Goal: Communication & Community: Answer question/provide support

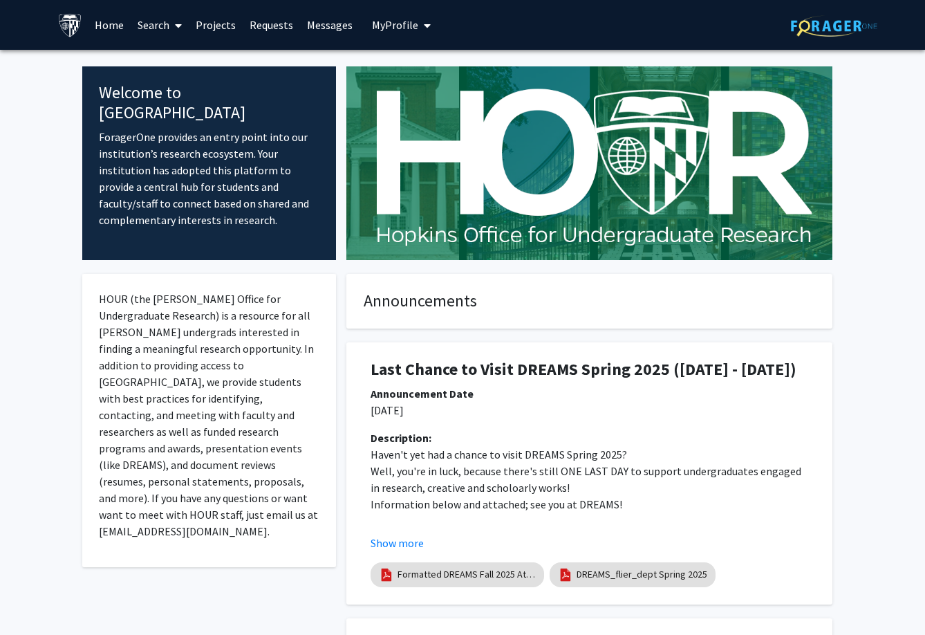
click at [342, 25] on link "Messages" at bounding box center [329, 25] width 59 height 48
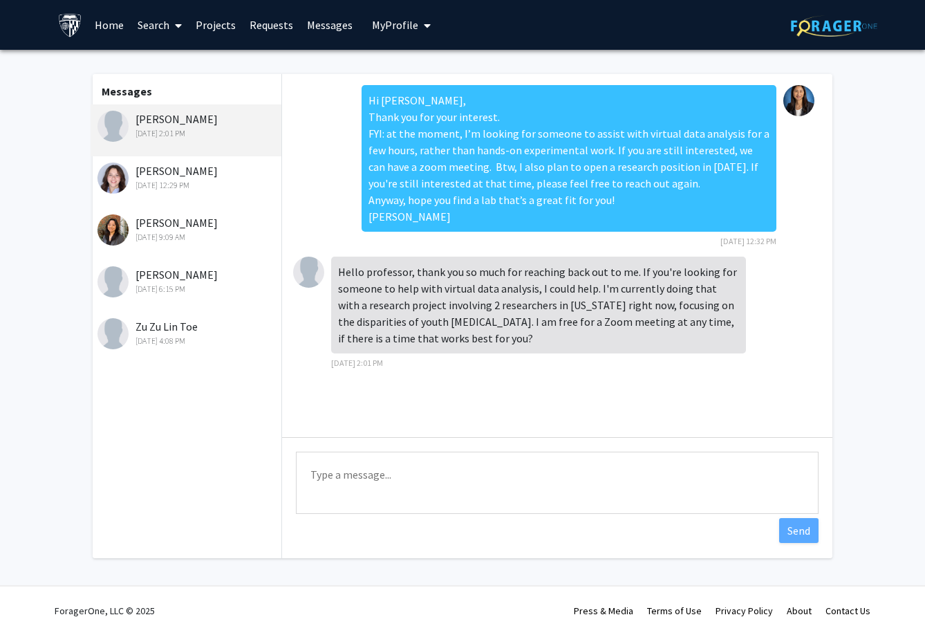
click at [166, 164] on div "[PERSON_NAME] [DATE] 12:29 PM" at bounding box center [188, 177] width 180 height 29
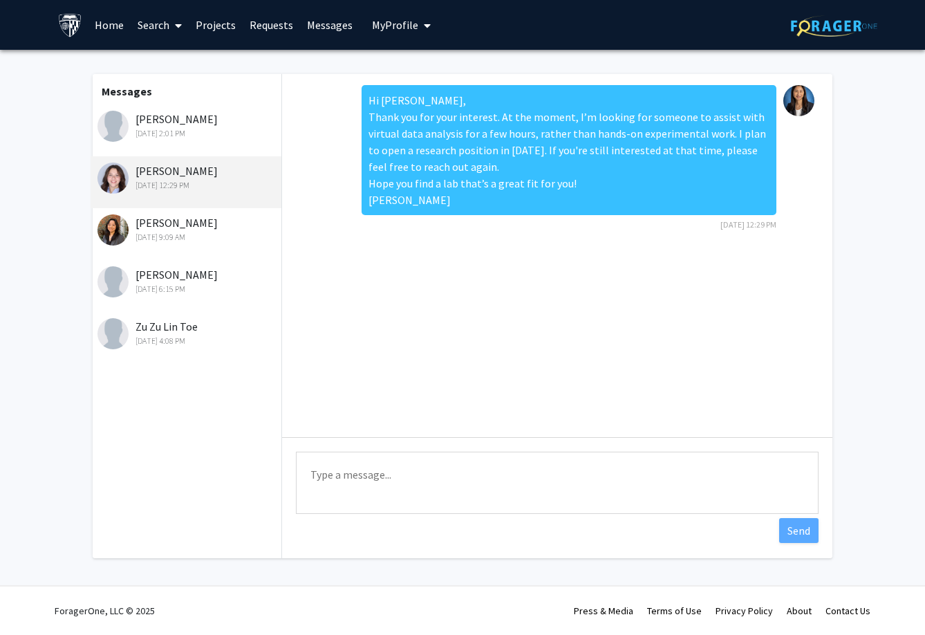
click at [159, 133] on div "[DATE] 2:01 PM" at bounding box center [188, 133] width 180 height 12
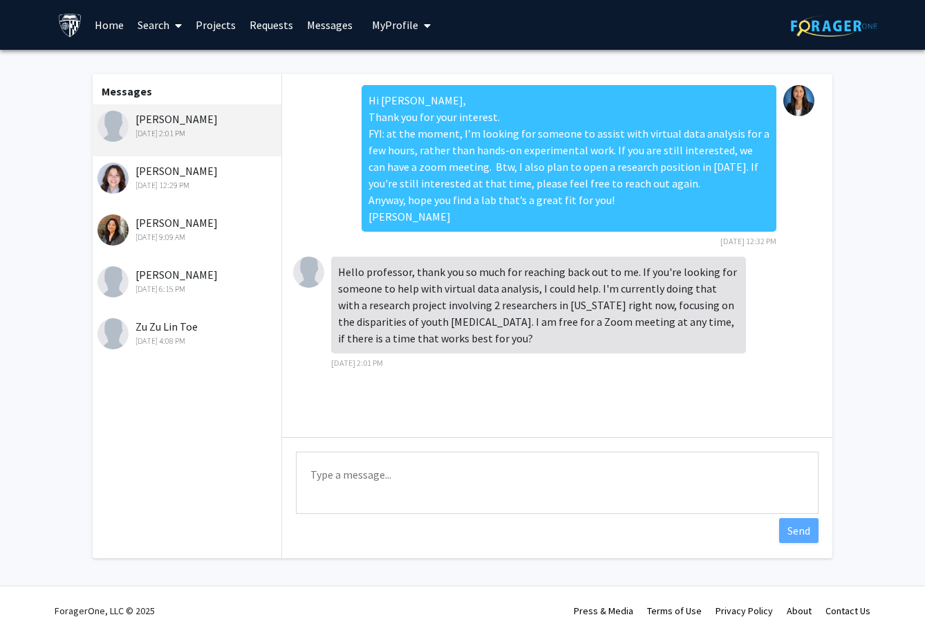
click at [150, 186] on div "[DATE] 12:29 PM" at bounding box center [188, 185] width 180 height 12
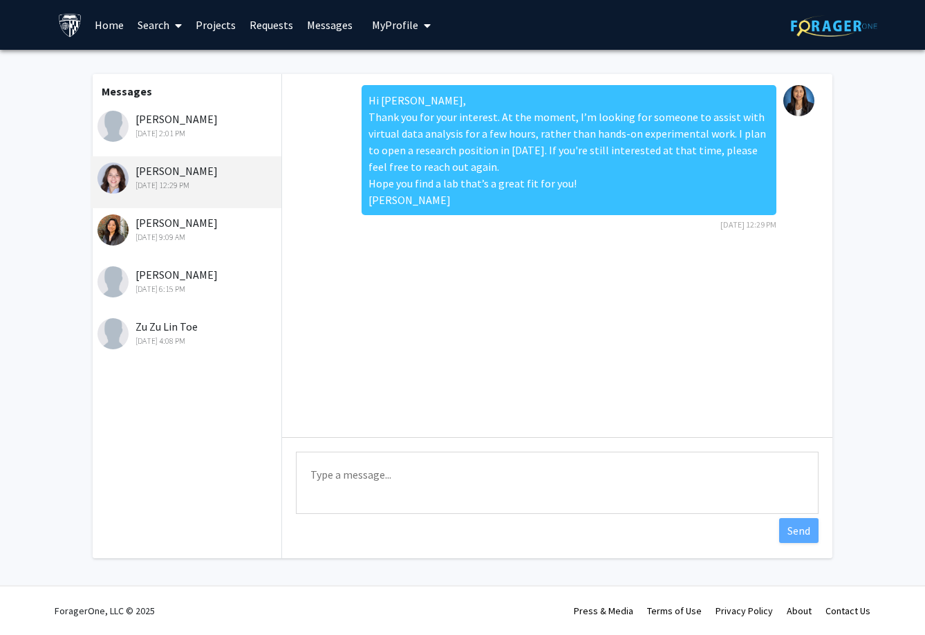
click at [149, 221] on div "[PERSON_NAME] [DATE] 9:09 AM" at bounding box center [188, 228] width 180 height 29
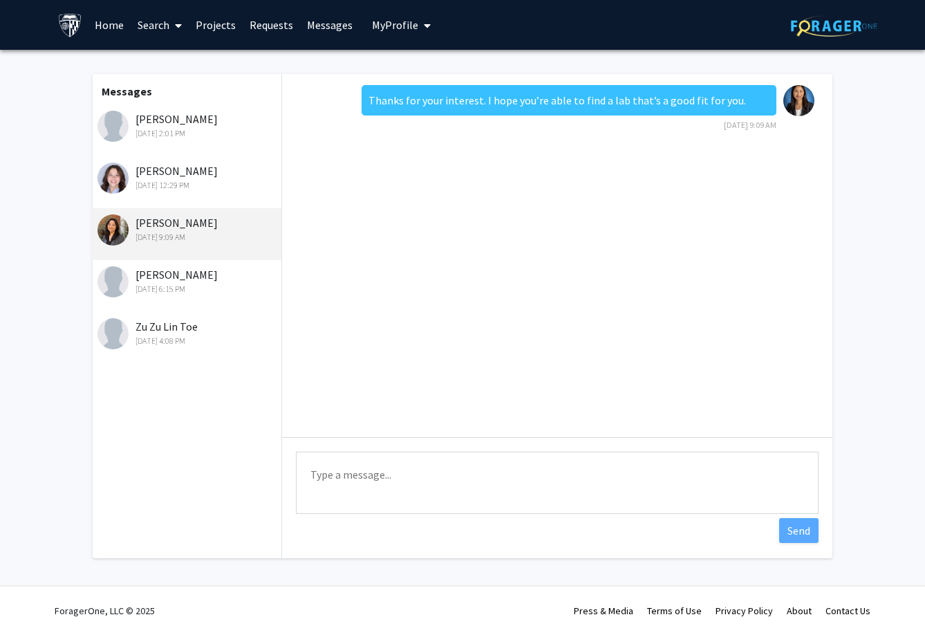
click at [182, 283] on div "[PERSON_NAME] [DATE] 6:15 PM" at bounding box center [188, 280] width 180 height 29
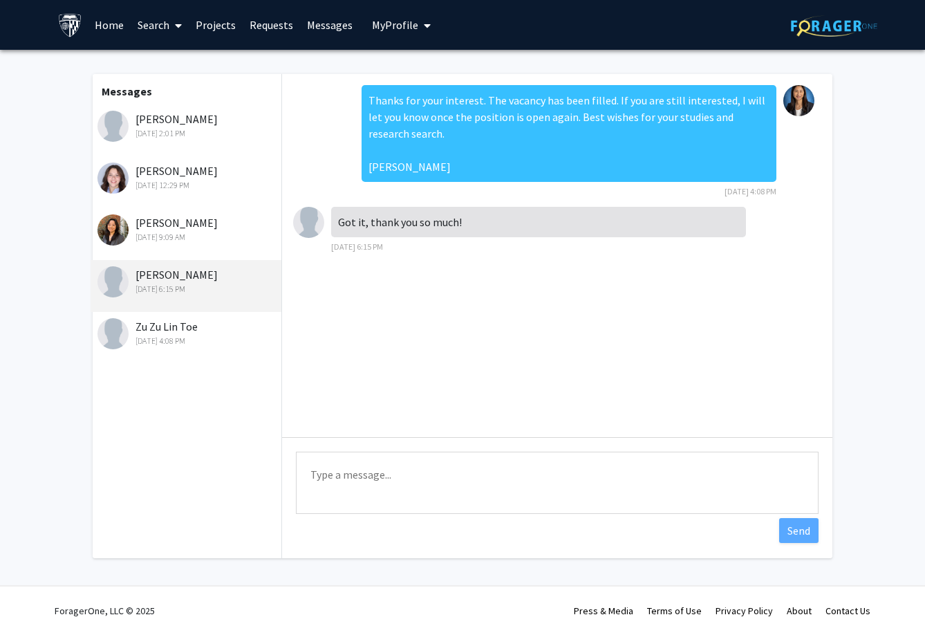
click at [176, 226] on div "[PERSON_NAME] [DATE] 9:09 AM" at bounding box center [188, 228] width 180 height 29
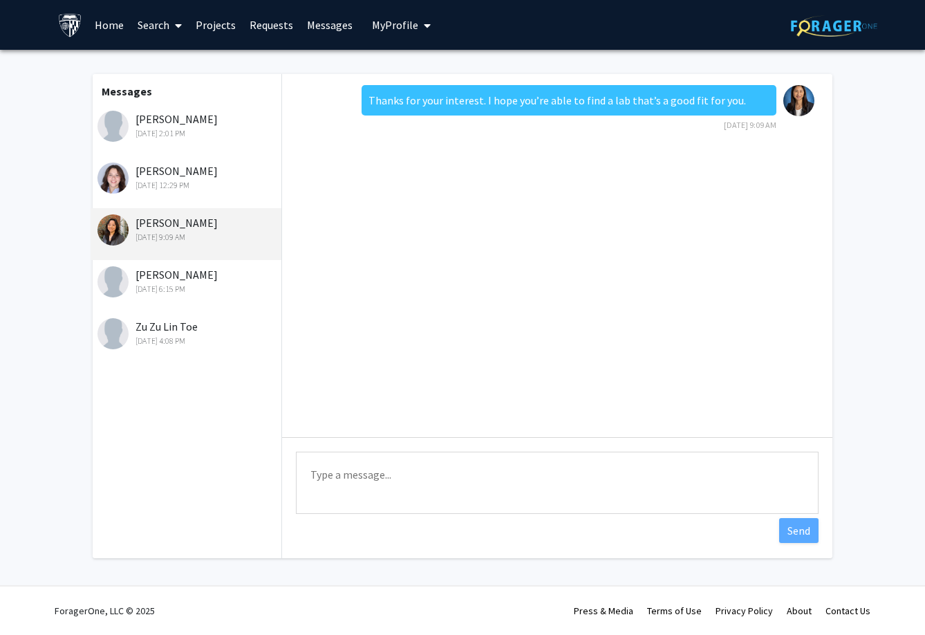
click at [176, 177] on div "[PERSON_NAME] [DATE] 12:29 PM" at bounding box center [188, 177] width 180 height 29
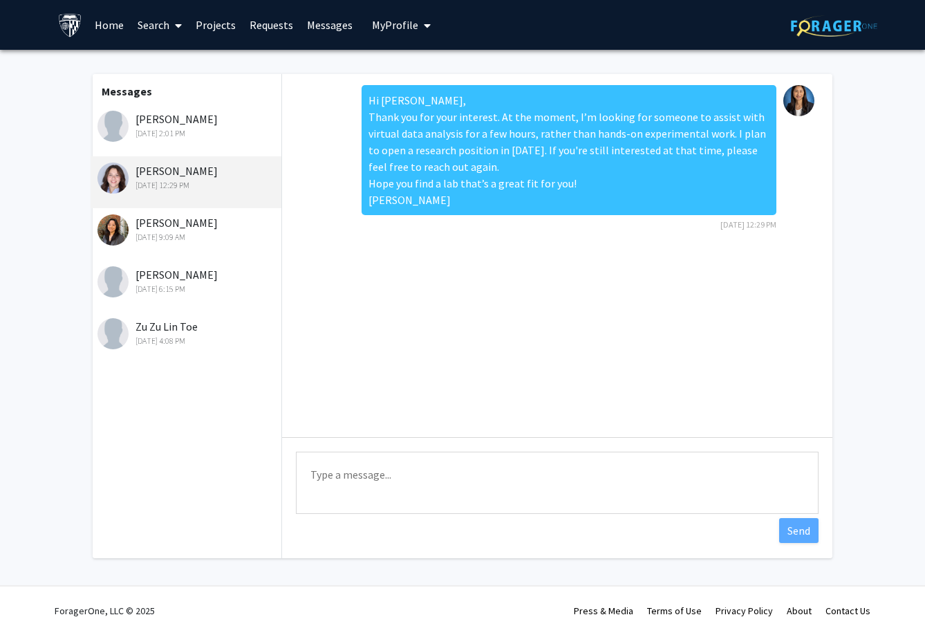
click at [165, 231] on div "[PERSON_NAME] [DATE] 9:09 AM" at bounding box center [188, 228] width 180 height 29
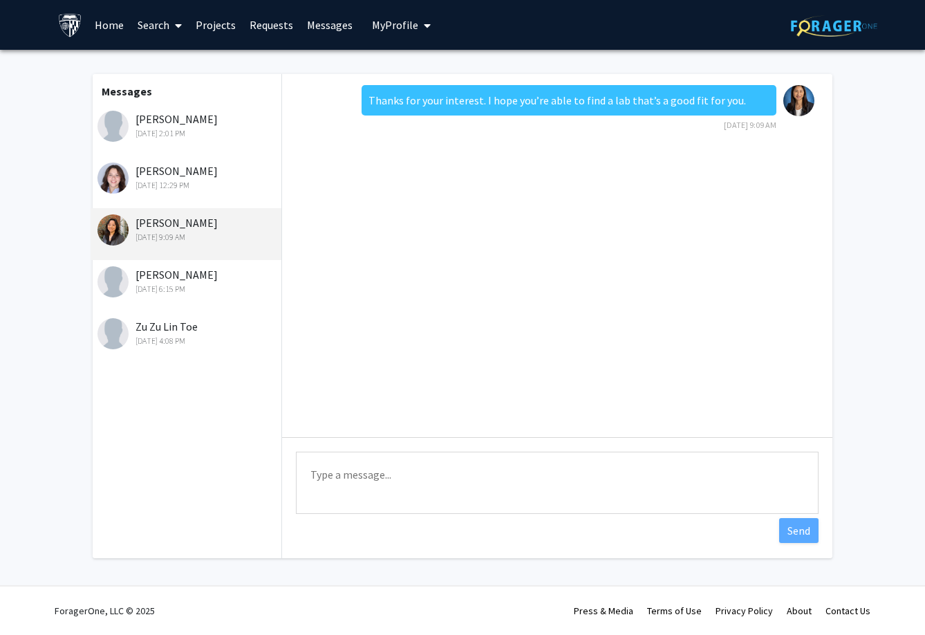
click at [165, 269] on div "[PERSON_NAME] [DATE] 6:15 PM" at bounding box center [188, 280] width 180 height 29
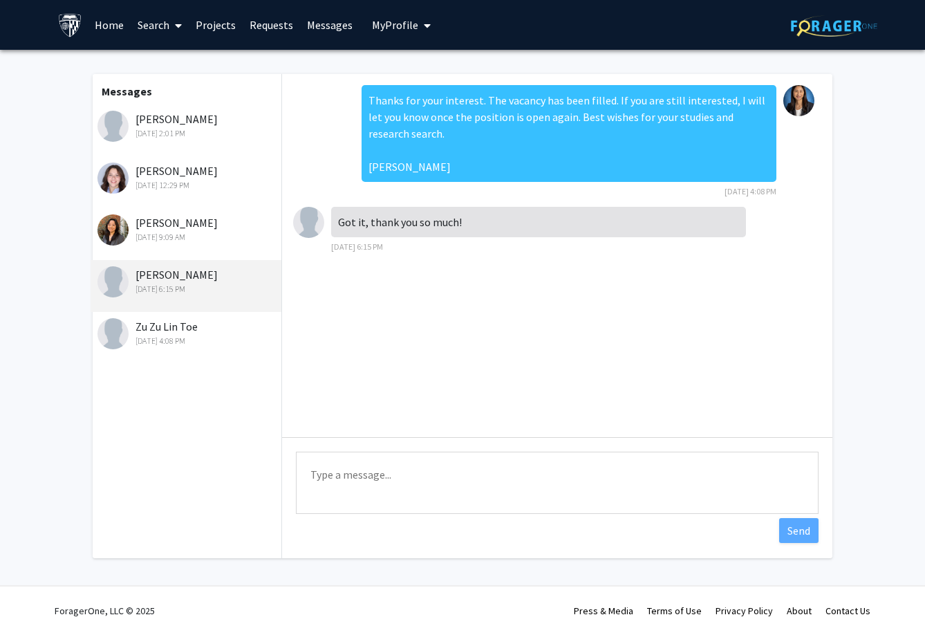
click at [154, 325] on div "Zu Zu Lin Toe [DATE] 4:08 PM" at bounding box center [188, 332] width 180 height 29
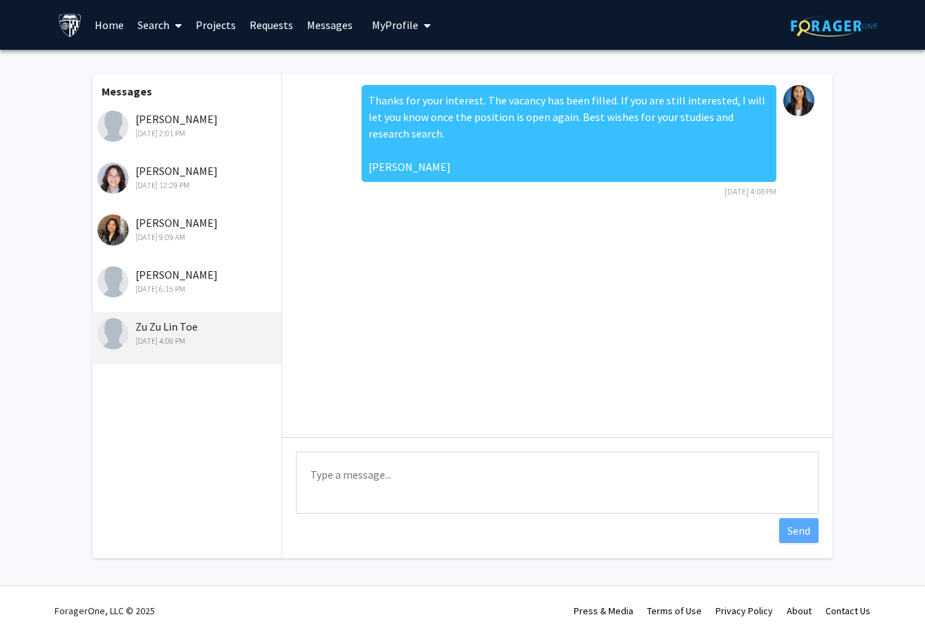
click at [143, 133] on div "[DATE] 2:01 PM" at bounding box center [188, 133] width 180 height 12
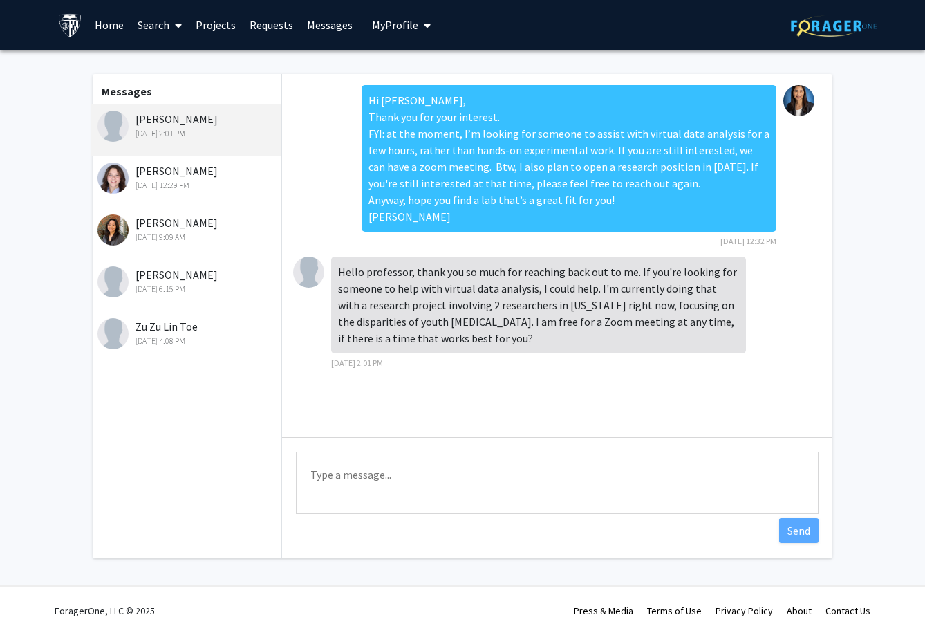
click at [408, 205] on div "Hi [PERSON_NAME], Thank you for your interest. FYI: at the moment, I’m looking …" at bounding box center [569, 158] width 415 height 147
click at [331, 18] on link "Messages" at bounding box center [329, 25] width 59 height 48
click at [259, 28] on link "Requests" at bounding box center [271, 25] width 57 height 48
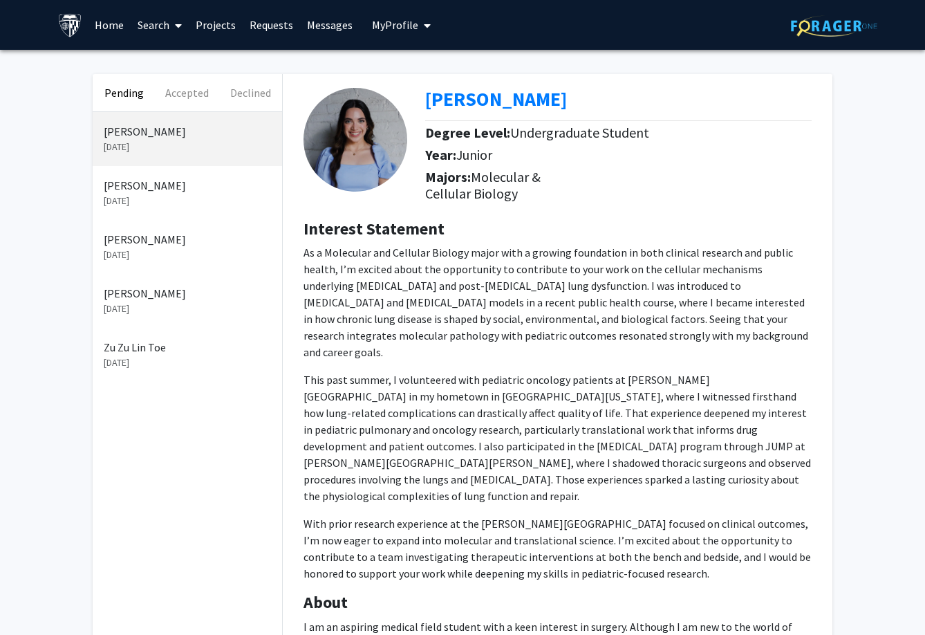
click at [154, 190] on p "[PERSON_NAME]" at bounding box center [187, 185] width 167 height 17
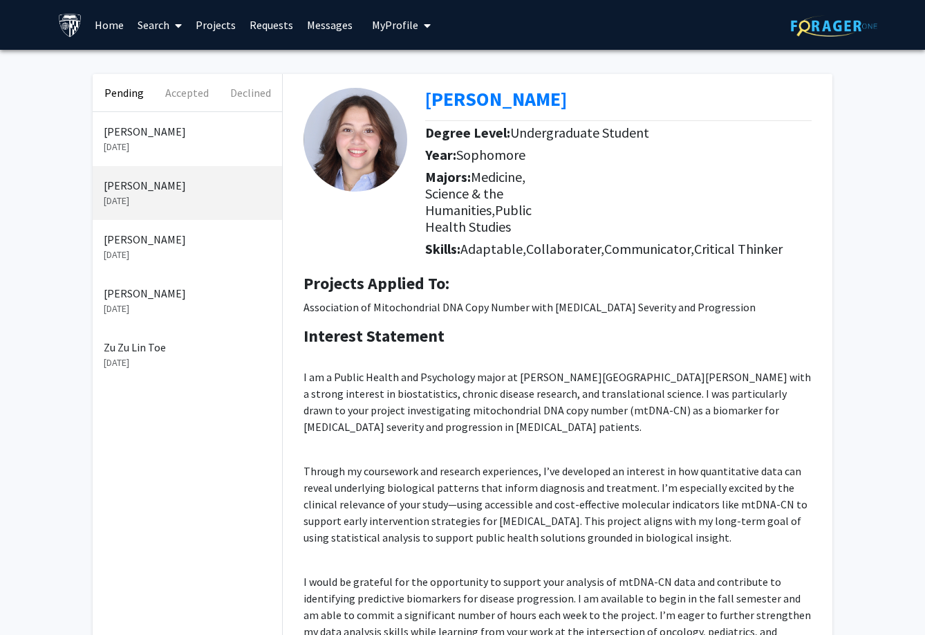
click at [345, 26] on link "Messages" at bounding box center [329, 25] width 59 height 48
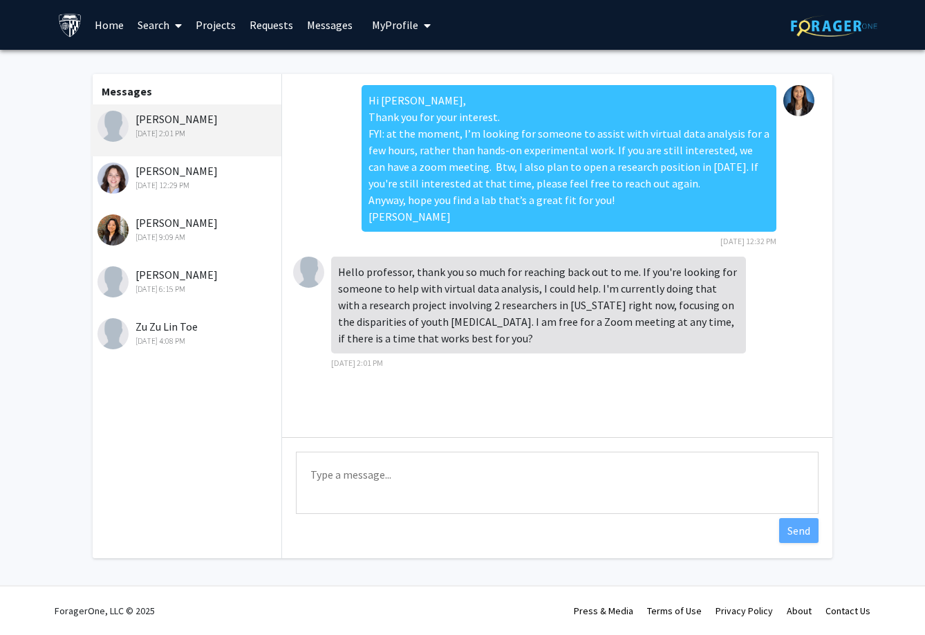
click at [395, 118] on div "Hi [PERSON_NAME], Thank you for your interest. FYI: at the moment, I’m looking …" at bounding box center [569, 158] width 415 height 147
click at [135, 179] on div "[PERSON_NAME] [DATE] 12:29 PM" at bounding box center [188, 177] width 180 height 29
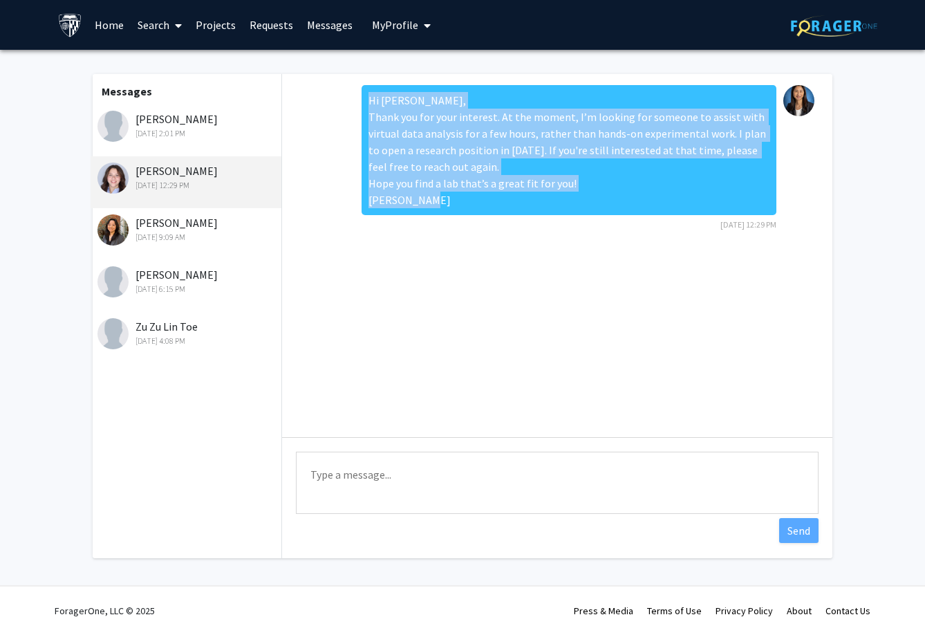
drag, startPoint x: 436, startPoint y: 203, endPoint x: 406, endPoint y: 115, distance: 92.3
click at [361, 97] on div "Hi [PERSON_NAME], Thank you for your interest. At the moment, I’m looking for s…" at bounding box center [557, 162] width 528 height 155
copy div "Hi [PERSON_NAME], Thank you for your interest. At the moment, I’m looking for s…"
drag, startPoint x: 262, startPoint y: 28, endPoint x: 270, endPoint y: 33, distance: 9.4
click at [261, 28] on link "Requests" at bounding box center [271, 25] width 57 height 48
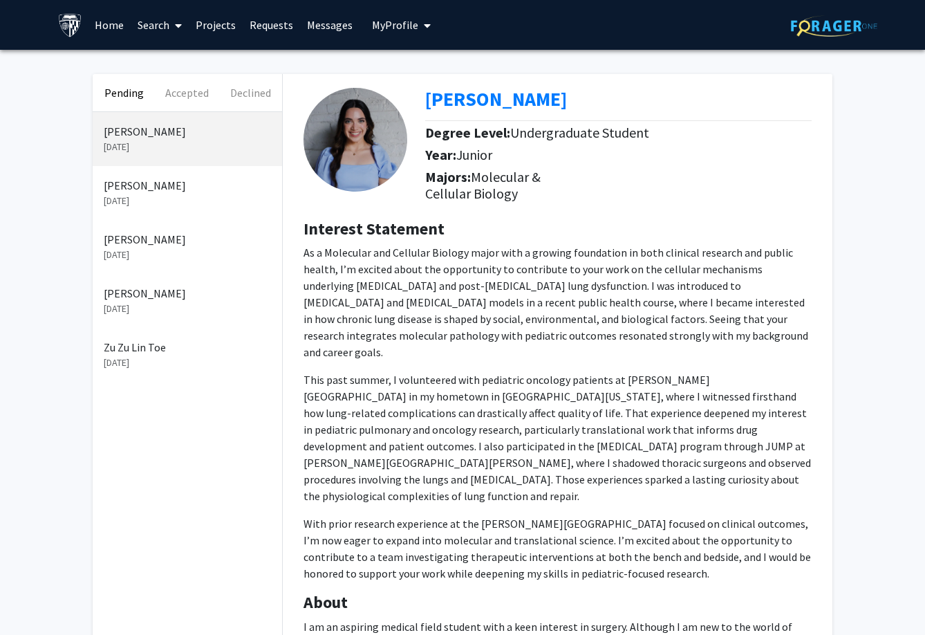
scroll to position [152, 0]
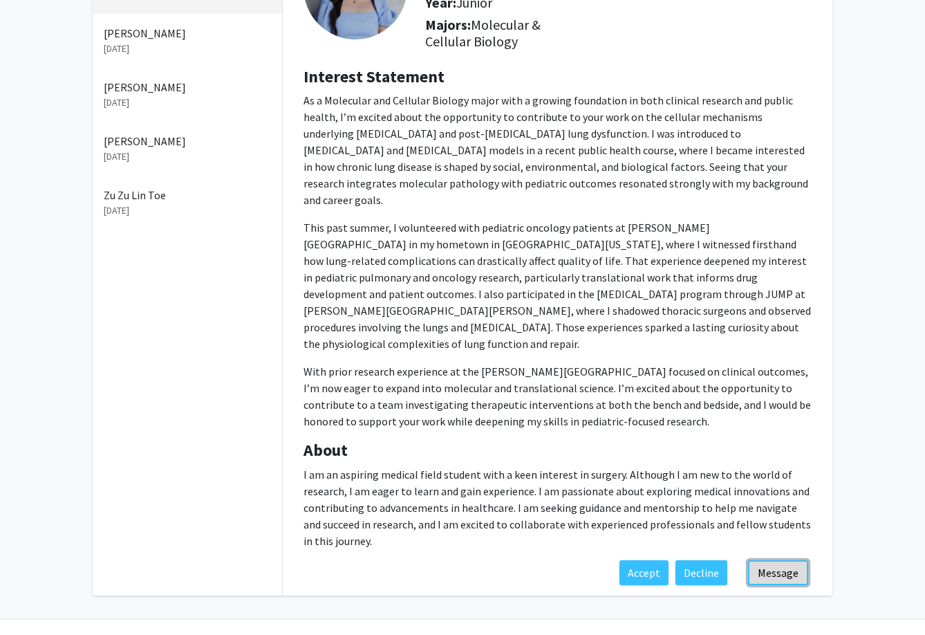
click at [768, 560] on button "Message" at bounding box center [778, 572] width 60 height 25
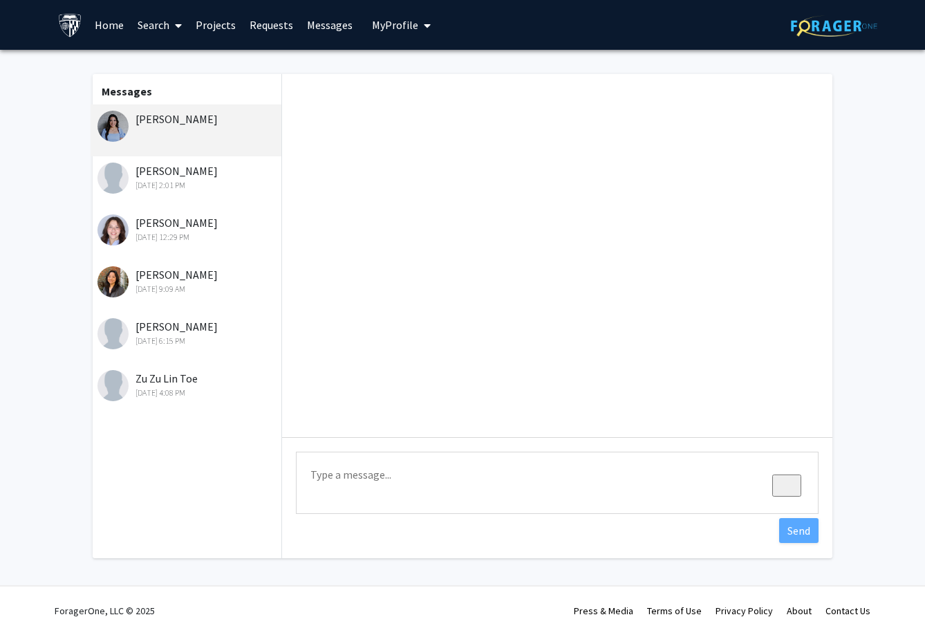
paste textarea "Hi [PERSON_NAME], Thank you for your interest. At the moment, I’m looking for s…"
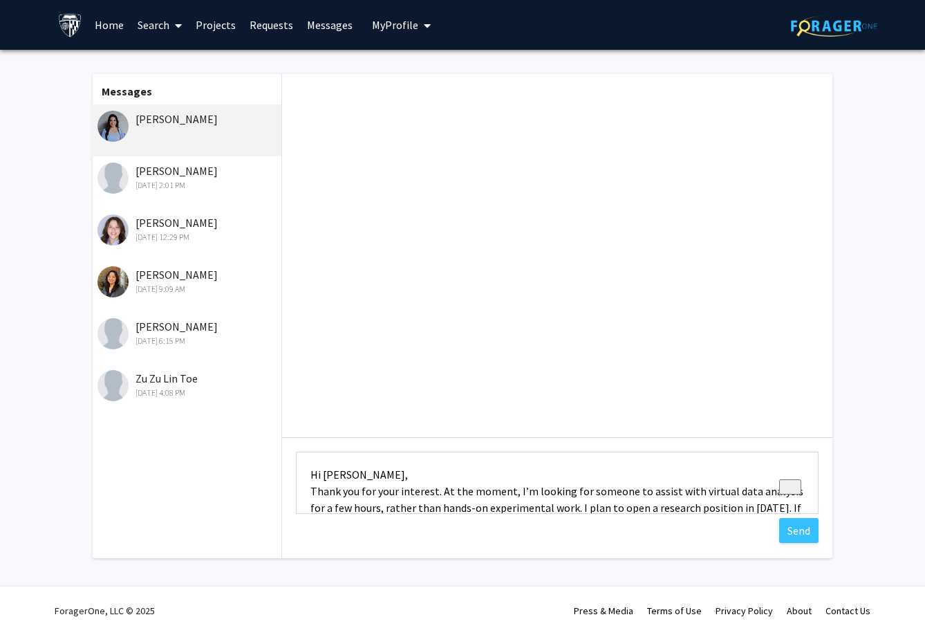
drag, startPoint x: 353, startPoint y: 476, endPoint x: 330, endPoint y: 474, distance: 23.6
click at [330, 474] on textarea "Hi [PERSON_NAME], Thank you for your interest. At the moment, I’m looking for s…" at bounding box center [557, 483] width 523 height 62
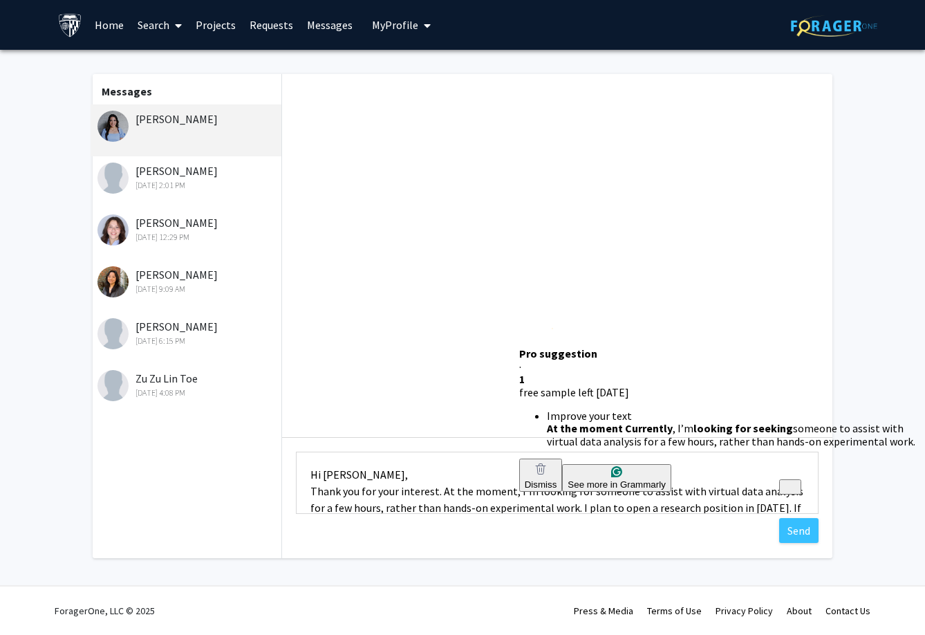
click at [513, 488] on textarea "Hi [PERSON_NAME], Thank you for your interest. At the moment, I’m looking for s…" at bounding box center [557, 483] width 523 height 62
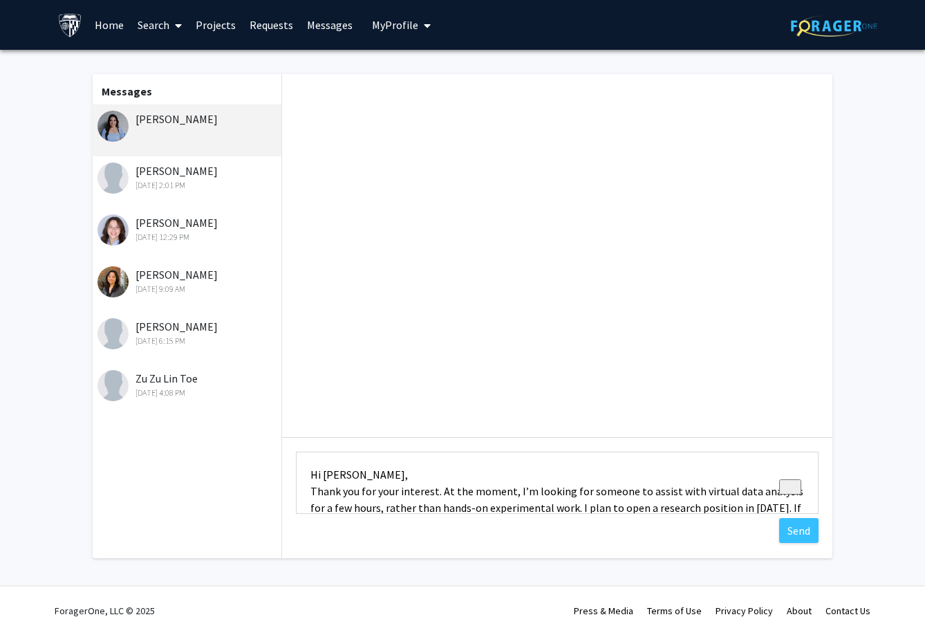
scroll to position [38, 0]
click at [437, 487] on textarea "Hi [PERSON_NAME], Thank you for your interest. At the moment, I’m looking for s…" at bounding box center [557, 483] width 523 height 62
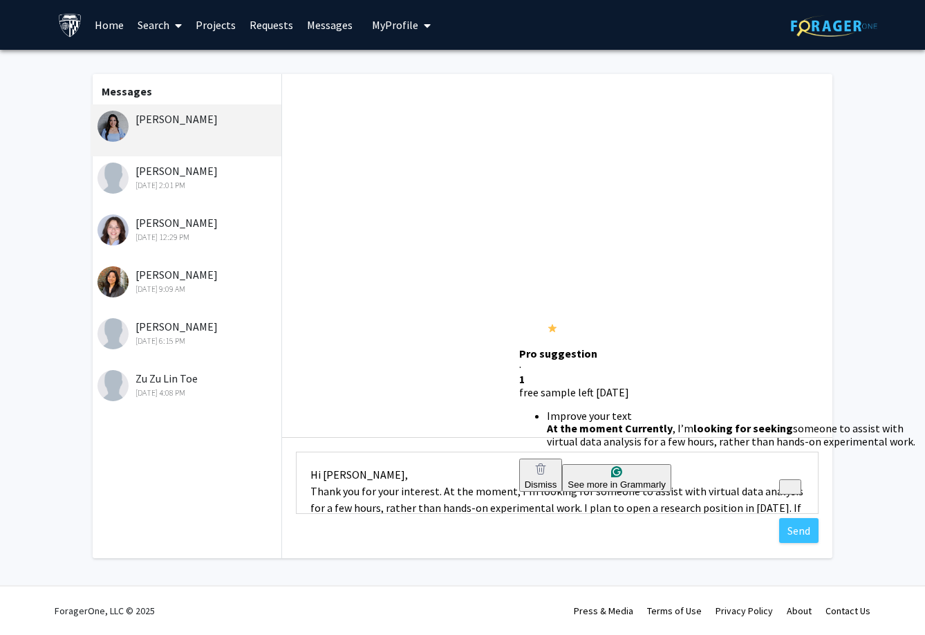
click at [513, 491] on textarea "Hi [PERSON_NAME], Thank you for your interest. At the moment, I’m looking for s…" at bounding box center [557, 483] width 523 height 62
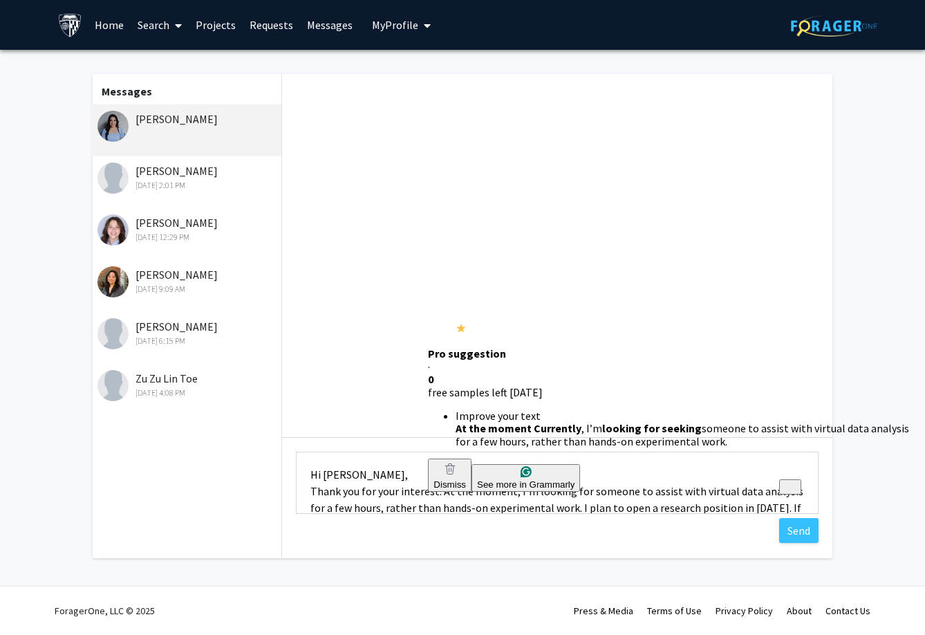
click at [441, 493] on textarea "Hi [PERSON_NAME], Thank you for your interest. At the moment, I’m looking for s…" at bounding box center [557, 483] width 523 height 62
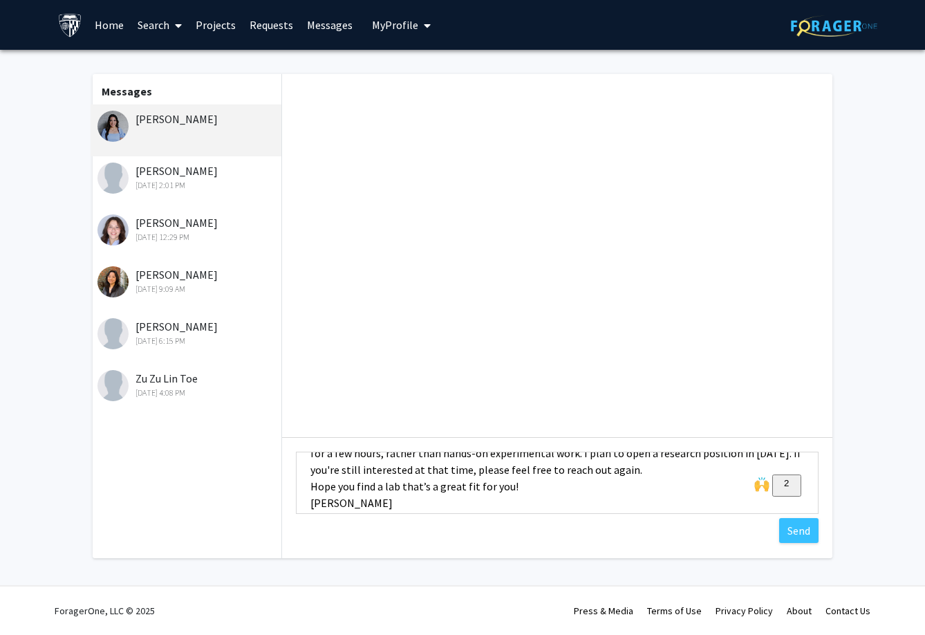
click at [561, 455] on textarea "Hi [PERSON_NAME], Thank you for your interest. At the moment, I’m looking for s…" at bounding box center [557, 483] width 523 height 62
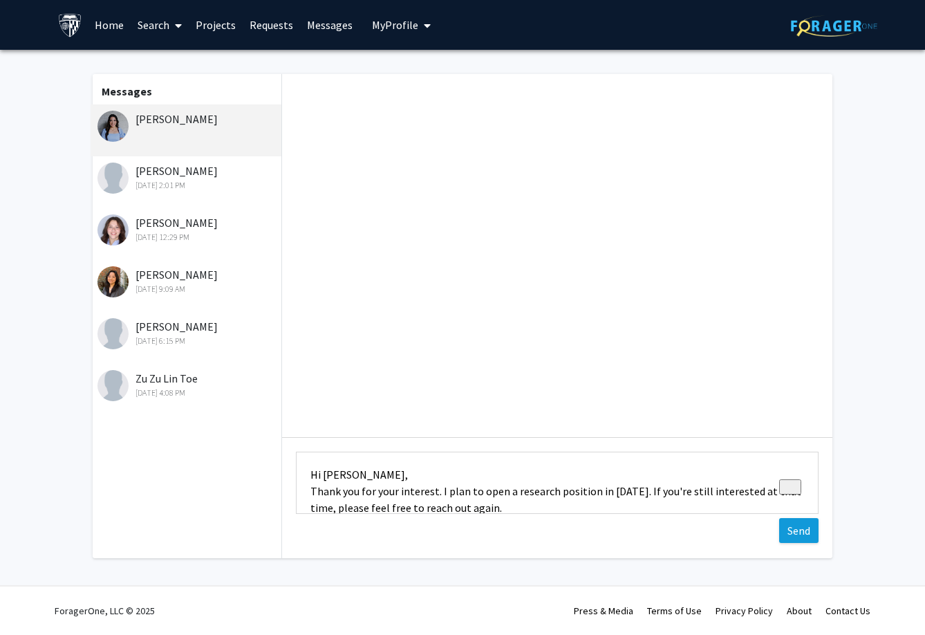
type textarea "Hi [PERSON_NAME], Thank you for your interest. I plan to open a research positi…"
click at [803, 533] on button "Send" at bounding box center [798, 530] width 39 height 25
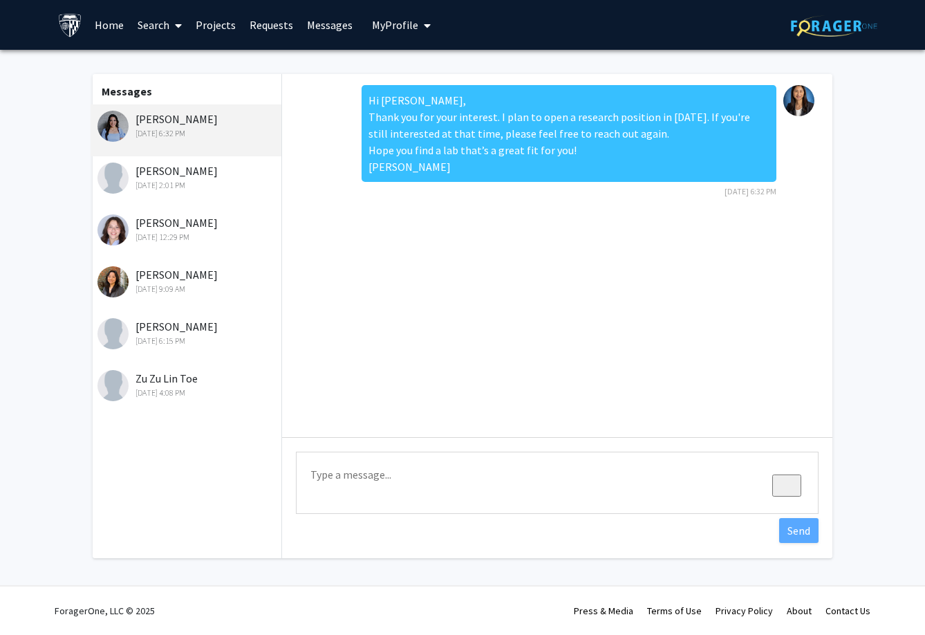
click at [433, 115] on div "Hi [PERSON_NAME], Thank you for your interest. I plan to open a research positi…" at bounding box center [569, 133] width 415 height 97
click at [372, 118] on div "Hi [PERSON_NAME], Thank you for your interest. I plan to open a research positi…" at bounding box center [569, 133] width 415 height 97
click at [161, 174] on div "[PERSON_NAME] [DATE] 2:01 PM" at bounding box center [188, 177] width 180 height 29
